Goal: Task Accomplishment & Management: Manage account settings

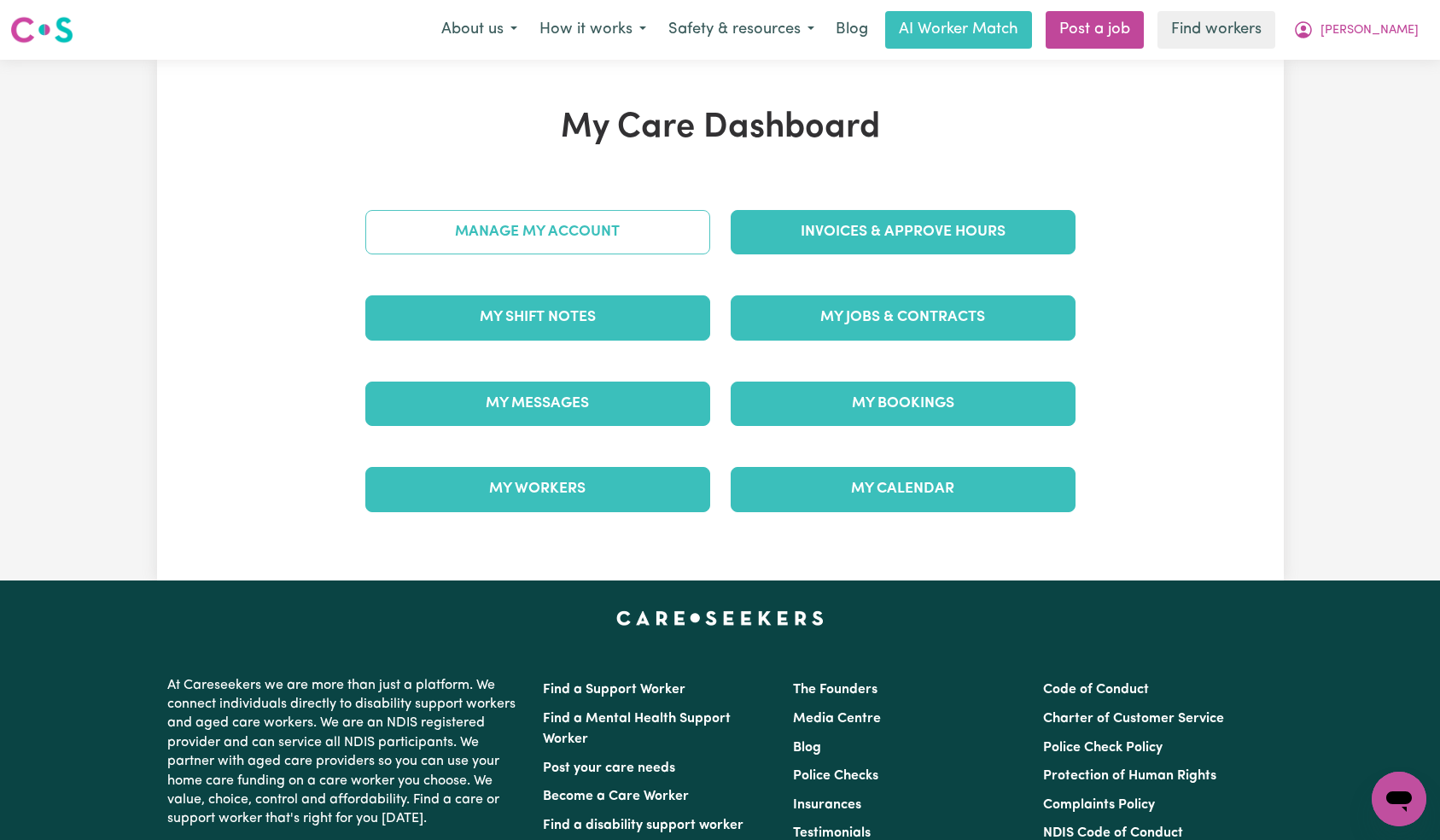
click at [622, 254] on link "Manage My Account" at bounding box center [538, 231] width 345 height 44
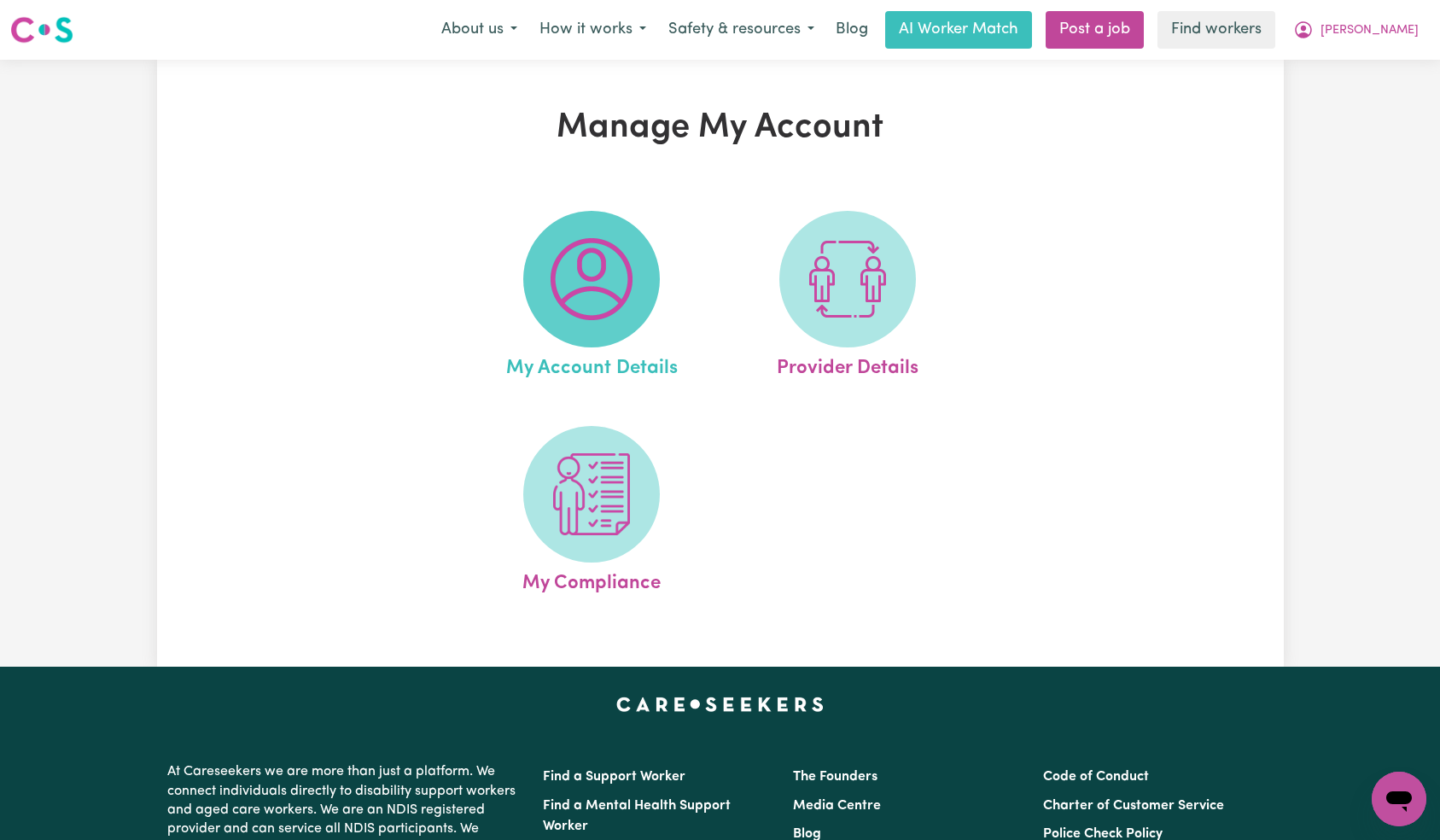
click at [617, 297] on img at bounding box center [591, 279] width 82 height 82
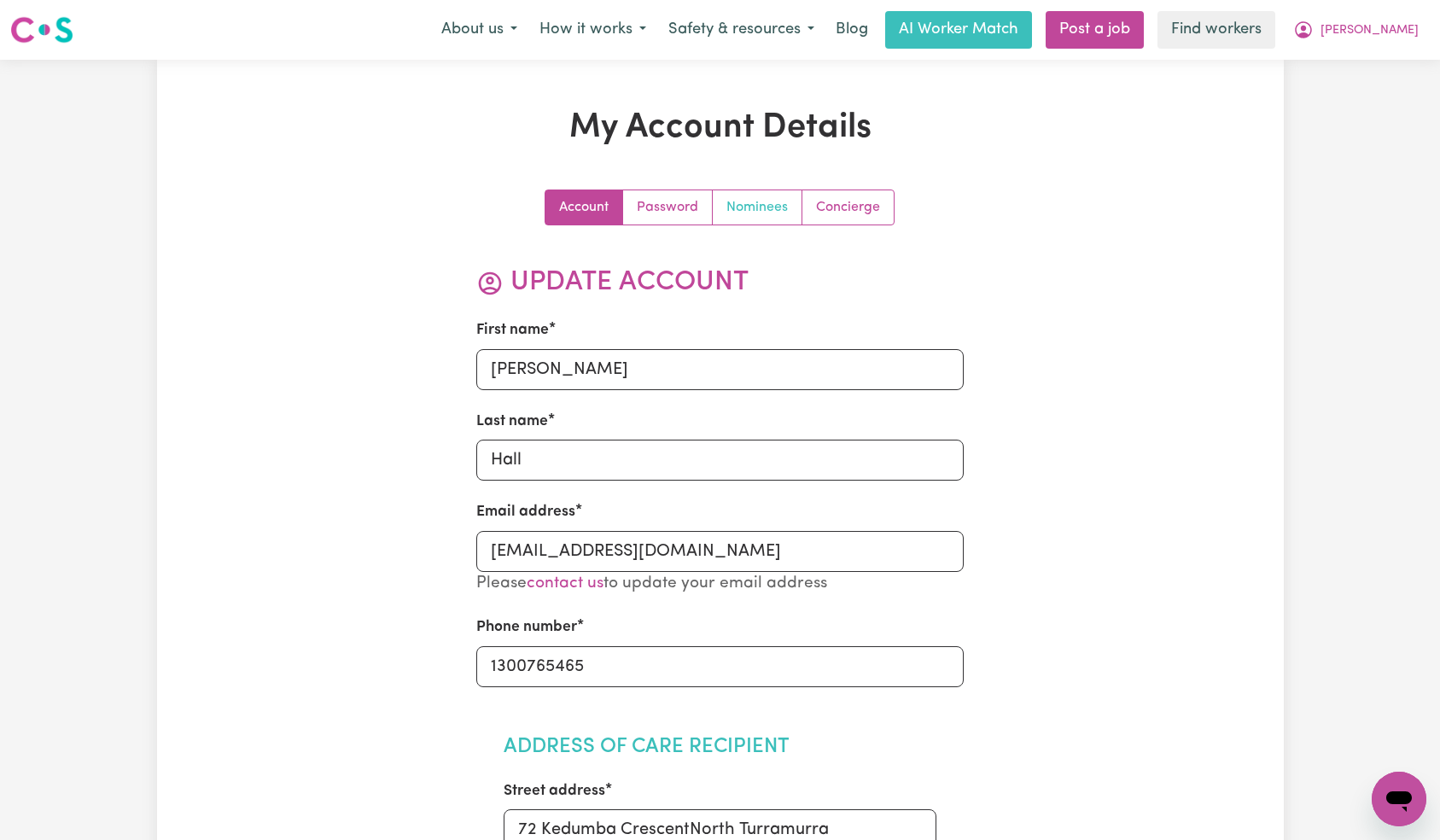
click at [754, 215] on link "Nominees" at bounding box center [757, 208] width 90 height 35
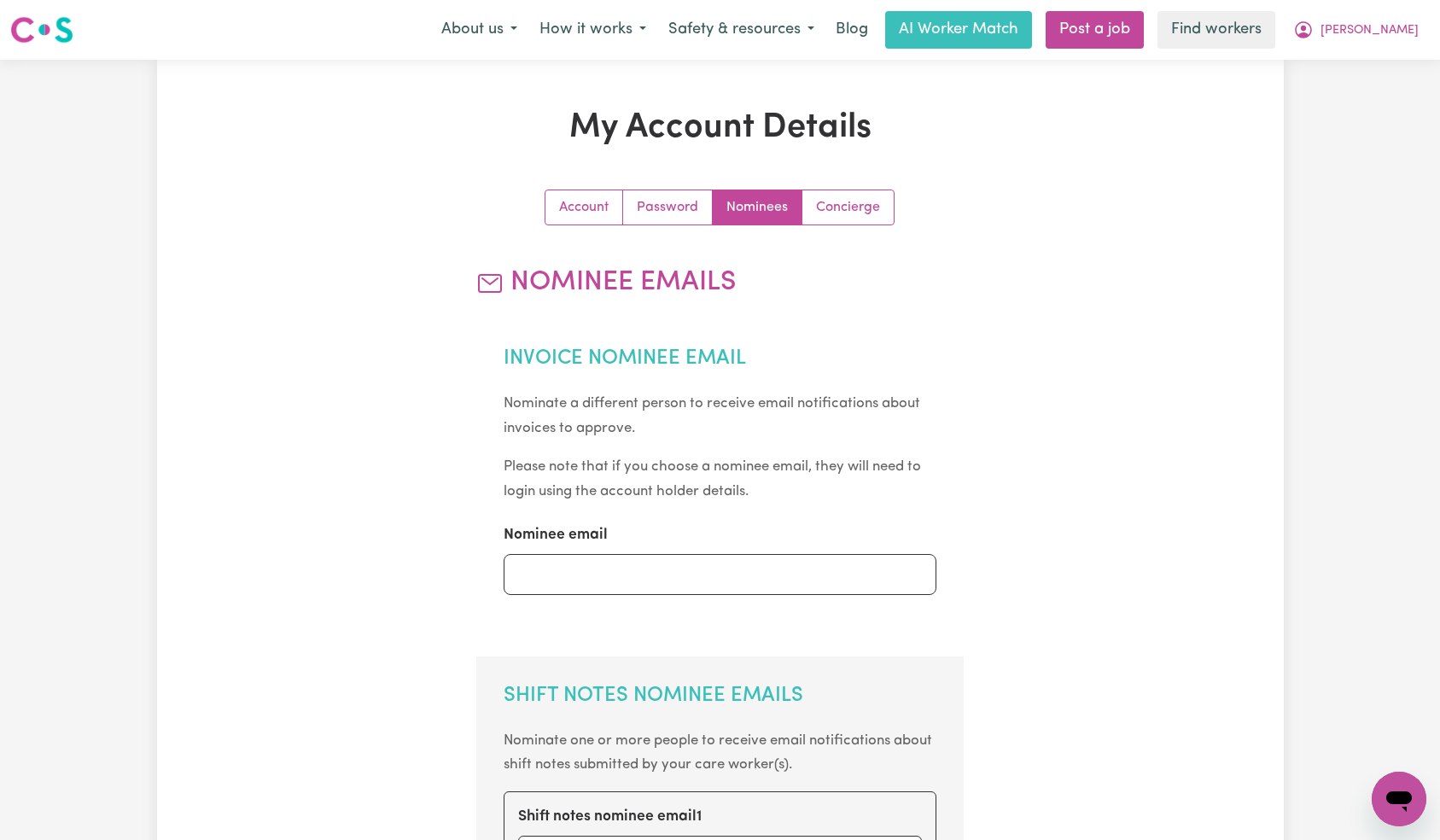
scroll to position [735, 0]
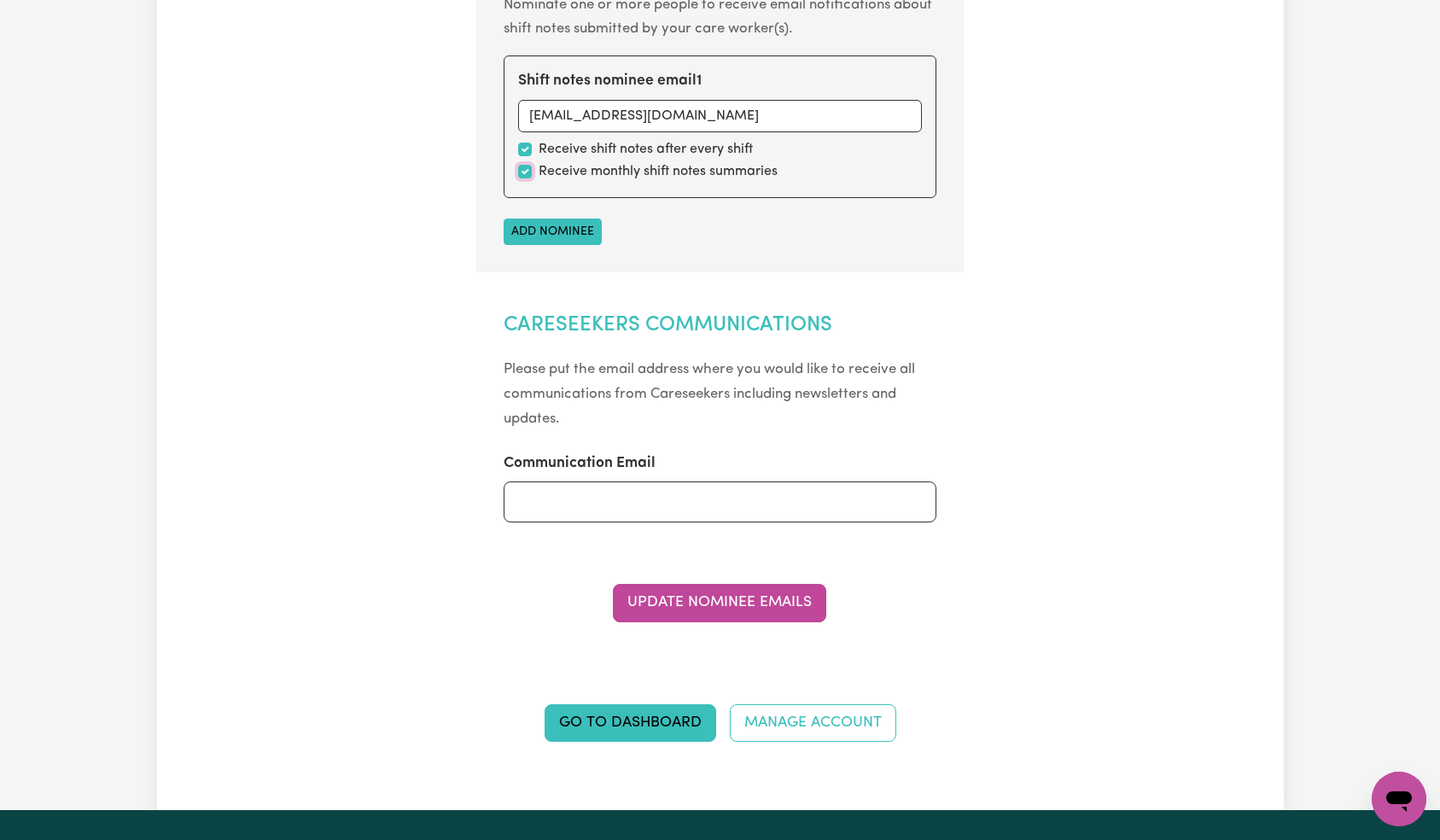
click at [528, 165] on input "checkbox" at bounding box center [525, 172] width 14 height 14
checkbox input "false"
click at [746, 606] on button "Update Nominee Emails" at bounding box center [720, 603] width 213 height 38
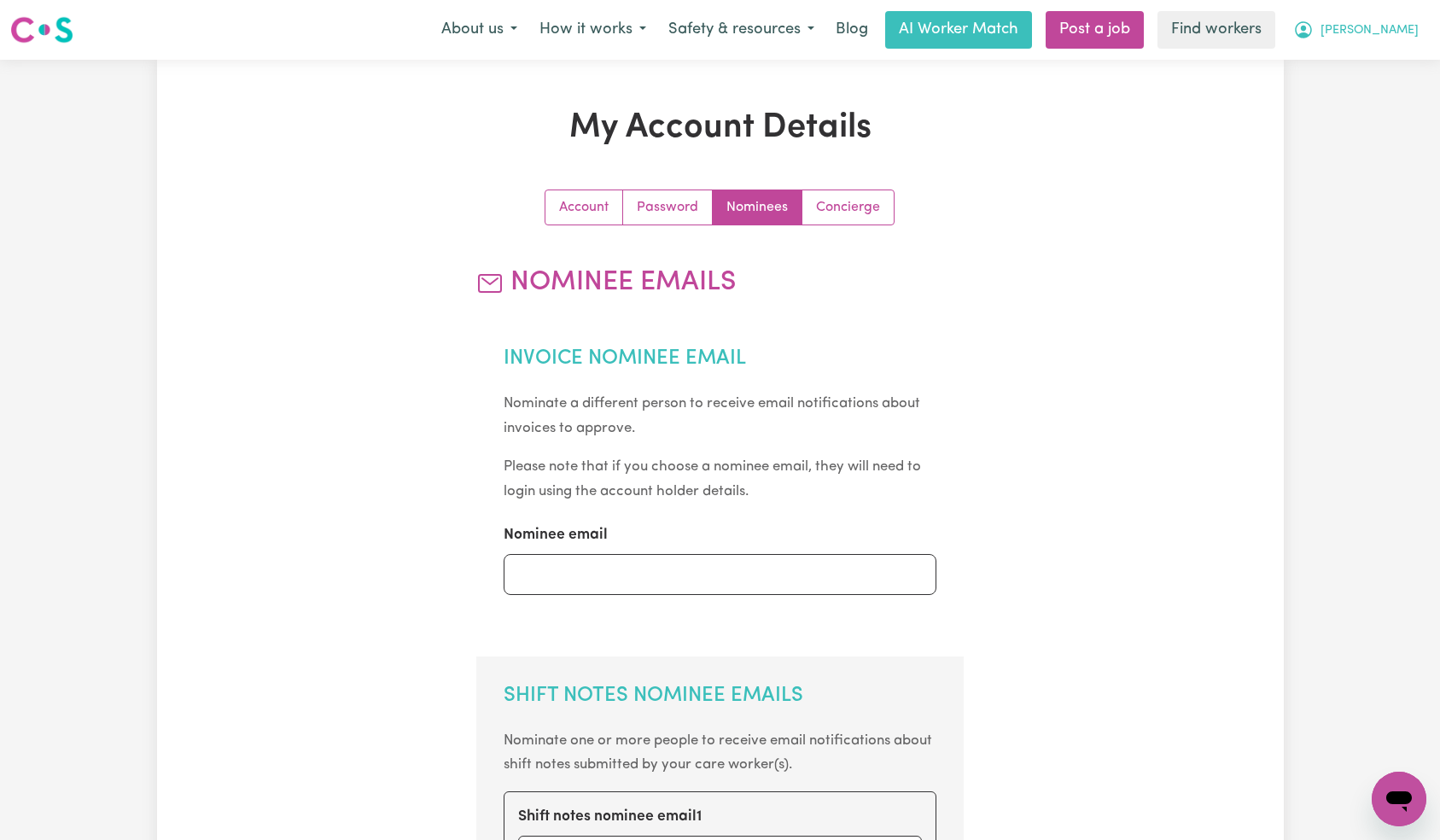
click at [1375, 28] on span "[PERSON_NAME]" at bounding box center [1369, 31] width 98 height 19
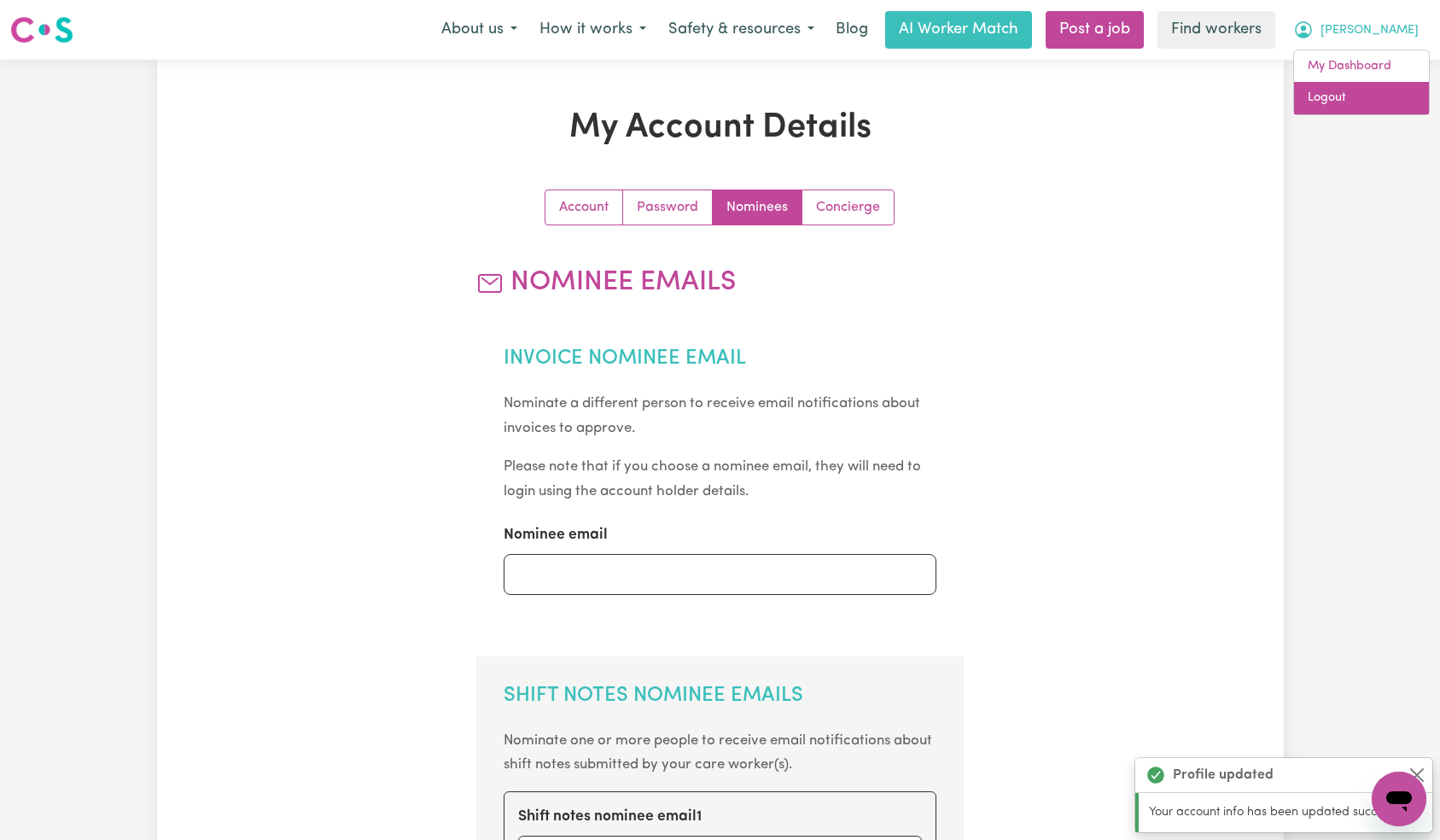
click at [1351, 87] on link "Logout" at bounding box center [1361, 98] width 134 height 33
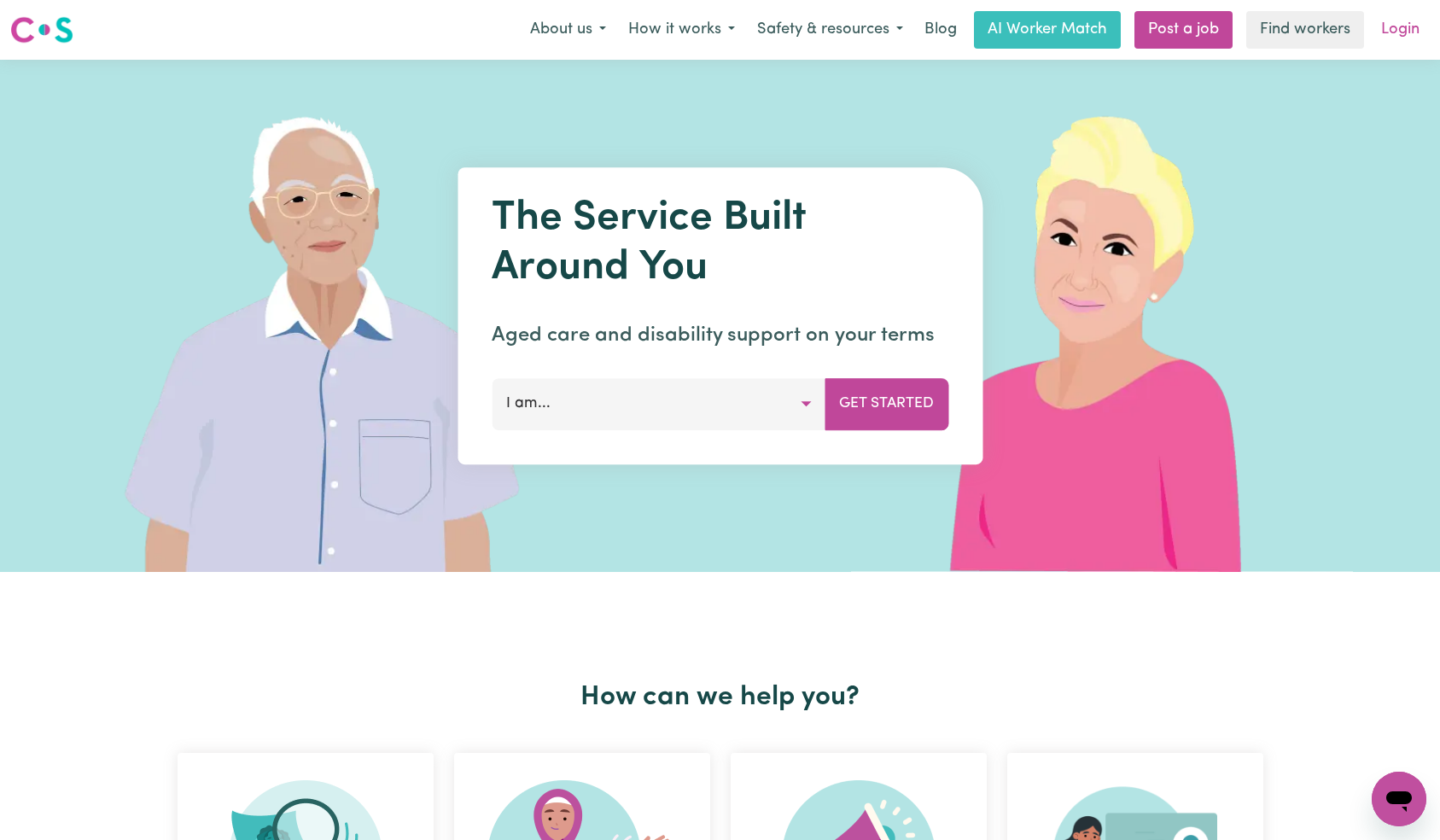
click at [1409, 18] on link "Login" at bounding box center [1400, 30] width 59 height 38
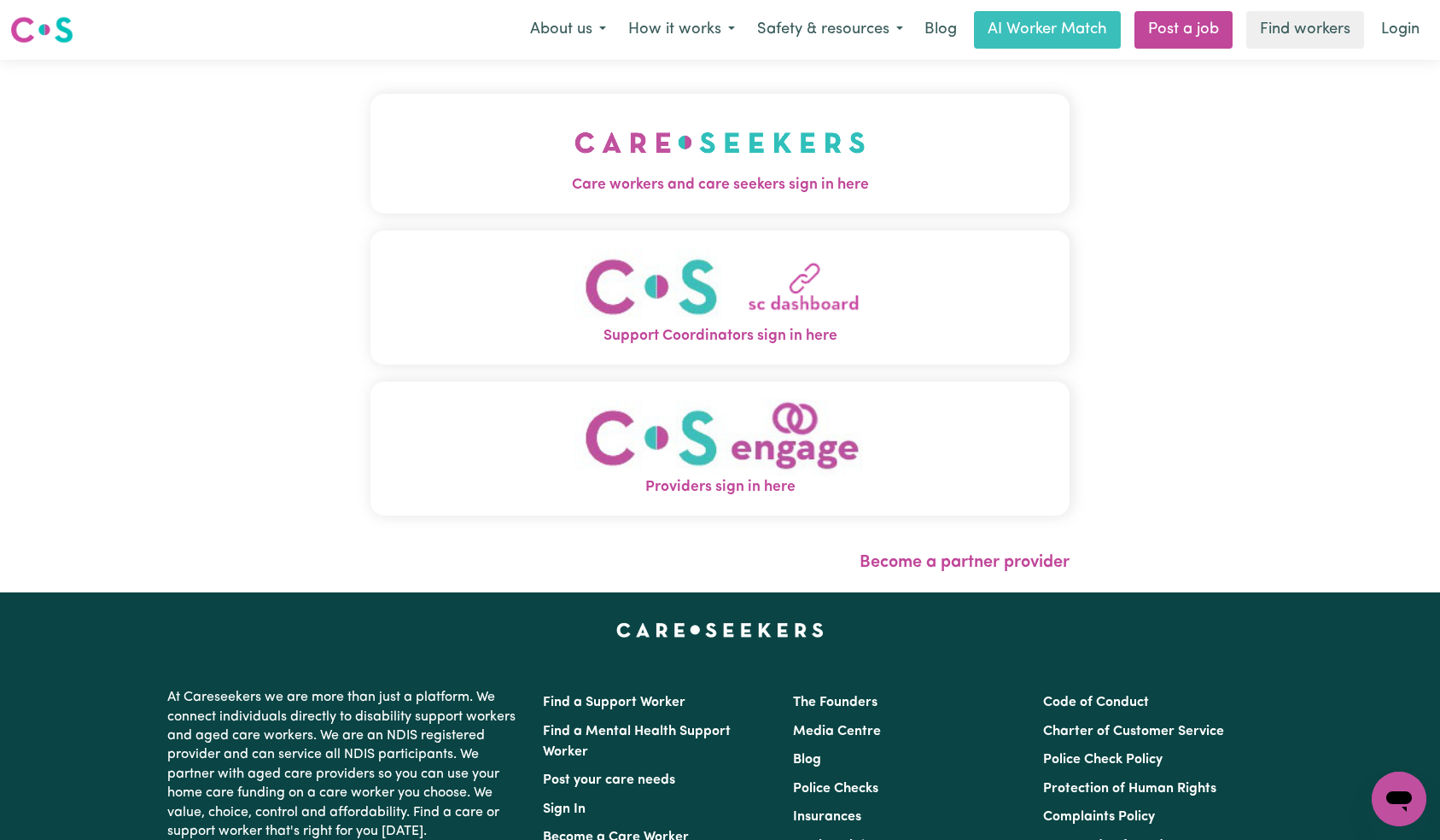
click at [476, 159] on button "Care workers and care seekers sign in here" at bounding box center [720, 153] width 700 height 120
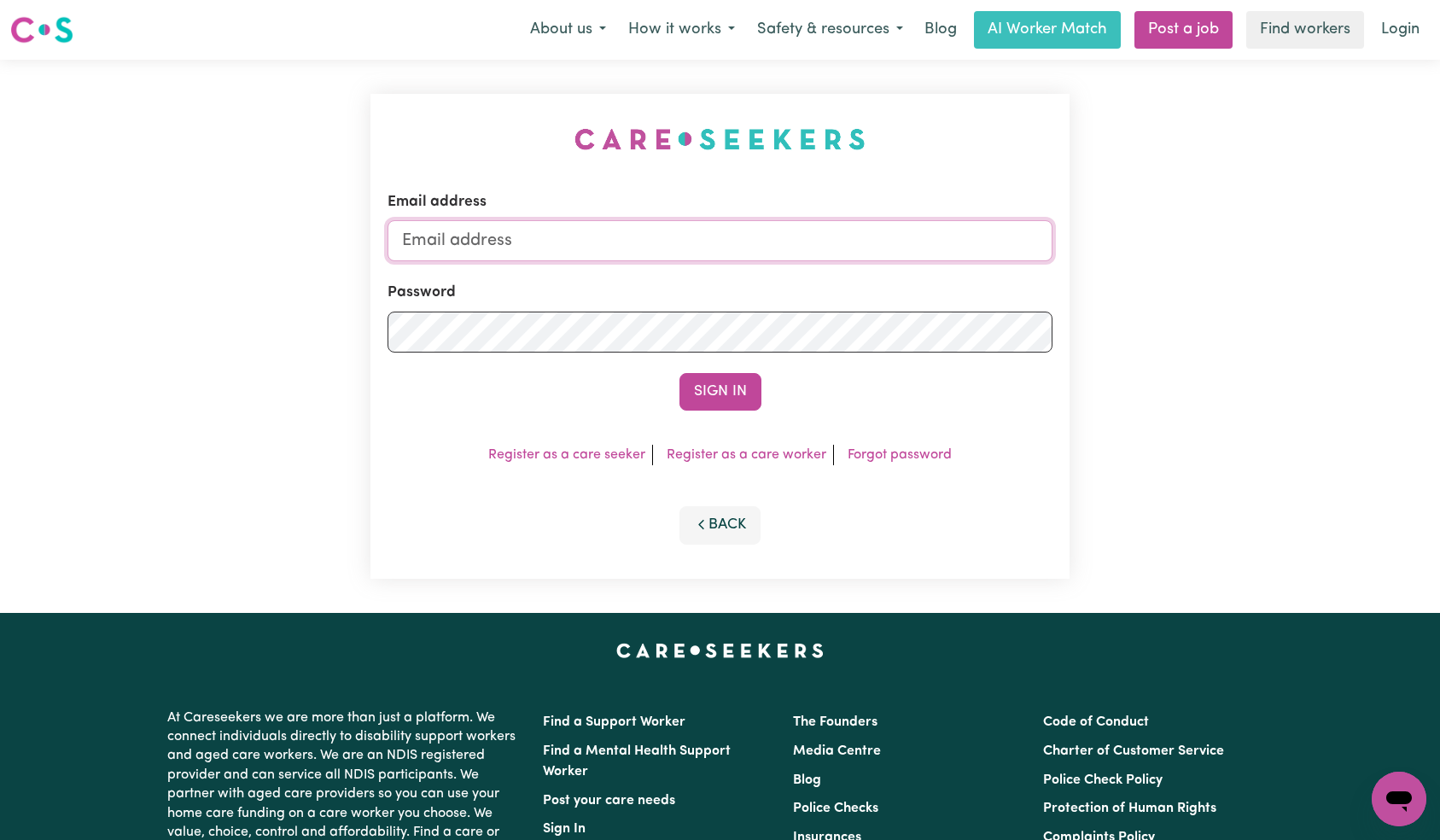
click at [744, 239] on input "Email address" at bounding box center [720, 240] width 666 height 41
paste input "[EMAIL_ADDRESS][DOMAIN_NAME]"
type input "[EMAIL_ADDRESS][DOMAIN_NAME]"
click at [709, 399] on button "Sign In" at bounding box center [720, 391] width 82 height 38
